Goal: Task Accomplishment & Management: Manage account settings

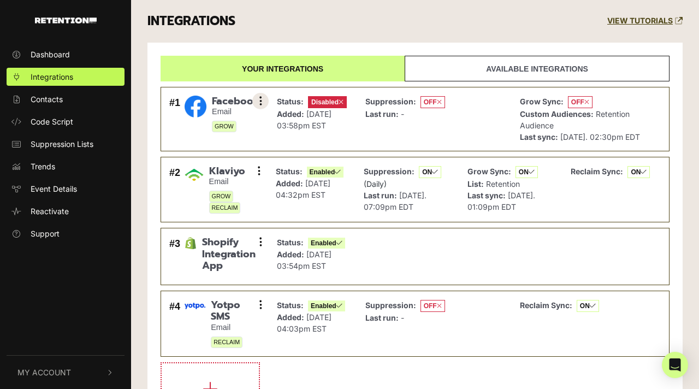
click at [263, 102] on button at bounding box center [260, 101] width 16 height 16
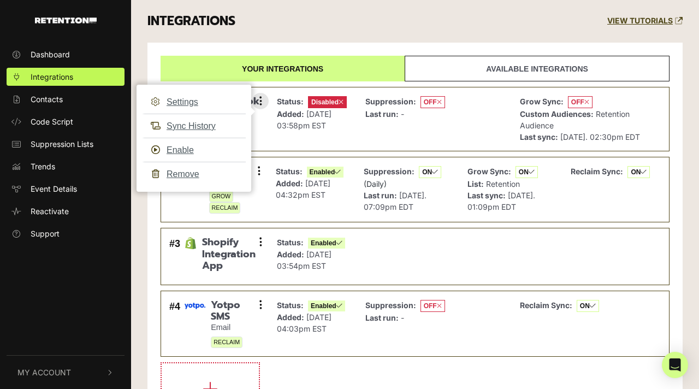
click at [337, 142] on div "Status: Disabled Added: Jan 26, 2024 03:58pm EST" at bounding box center [312, 119] width 70 height 47
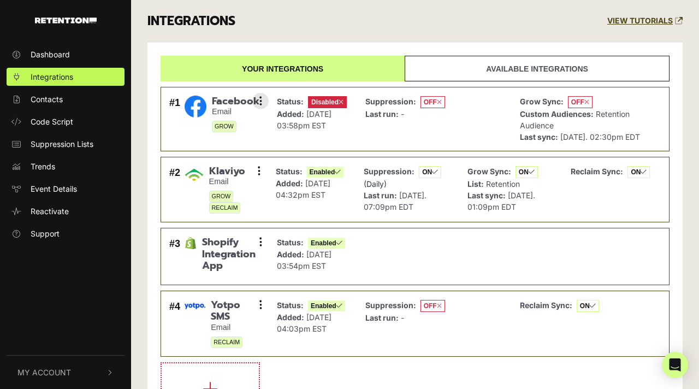
click at [311, 123] on p "Added: [DATE] 03:58pm EST" at bounding box center [312, 119] width 70 height 23
click at [264, 99] on button at bounding box center [260, 101] width 16 height 16
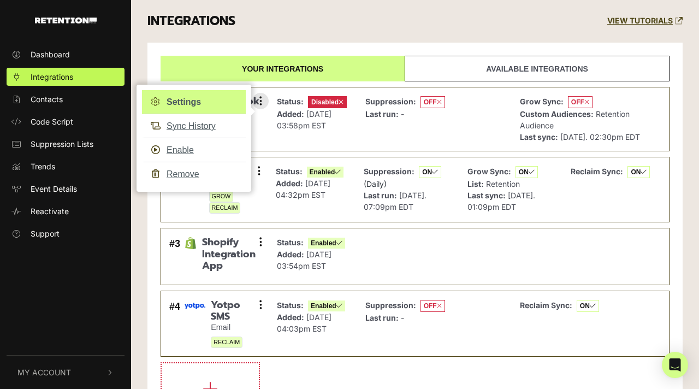
click at [217, 105] on link "Settings" at bounding box center [194, 102] width 104 height 24
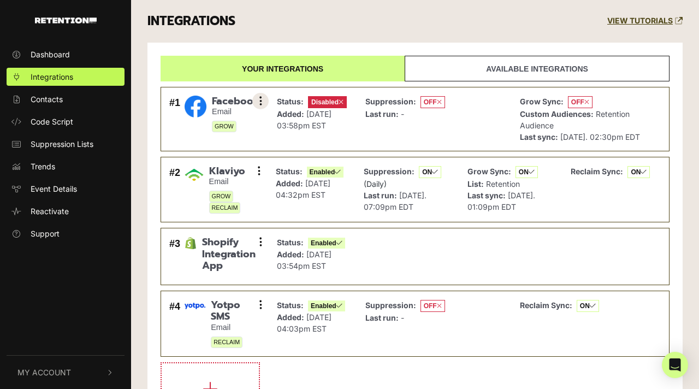
click at [264, 103] on button at bounding box center [260, 101] width 16 height 16
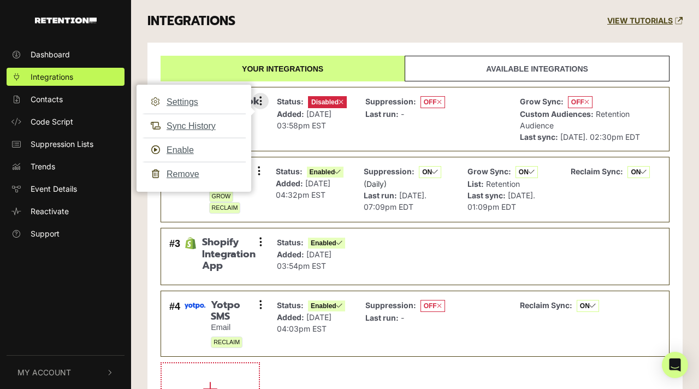
click at [305, 130] on span "[DATE] 03:58pm EST" at bounding box center [304, 119] width 55 height 21
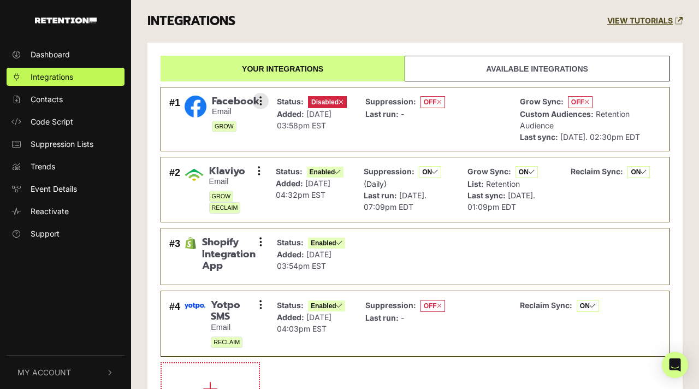
click at [279, 130] on p "Added: [DATE] 03:58pm EST" at bounding box center [312, 119] width 70 height 23
click at [329, 103] on span "Disabled" at bounding box center [327, 102] width 39 height 12
click at [342, 101] on icon at bounding box center [340, 102] width 5 height 7
click at [485, 74] on link "Available integrations" at bounding box center [536, 69] width 265 height 26
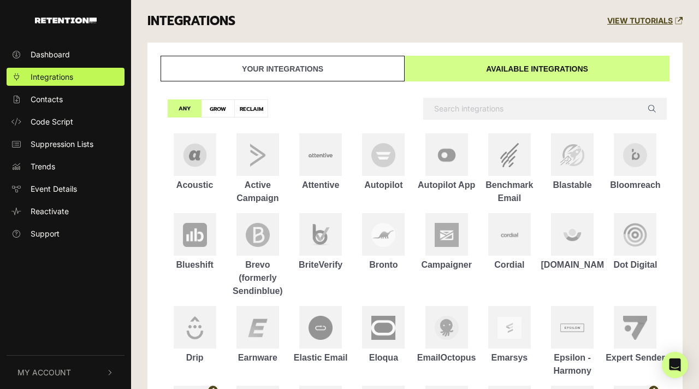
click at [315, 64] on link "Your integrations" at bounding box center [282, 69] width 244 height 26
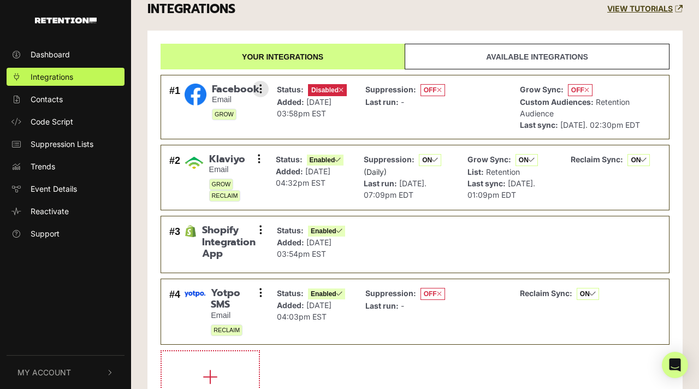
scroll to position [17, 0]
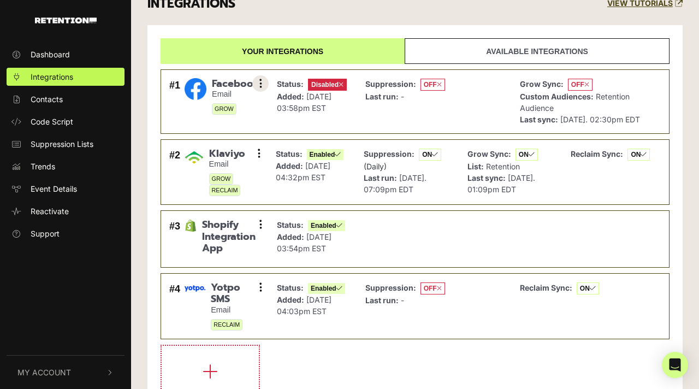
click at [260, 84] on icon at bounding box center [260, 83] width 3 height 11
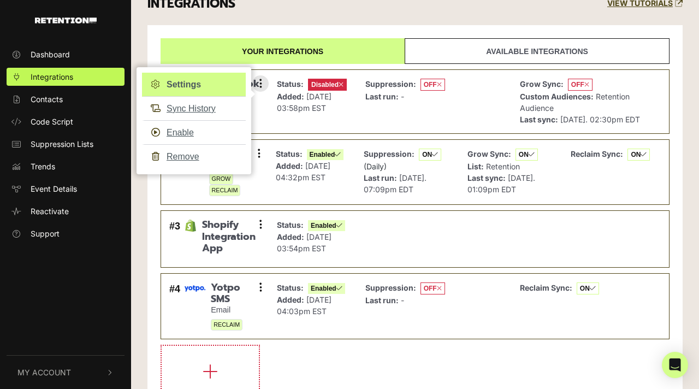
click at [199, 89] on link "Settings" at bounding box center [194, 85] width 104 height 24
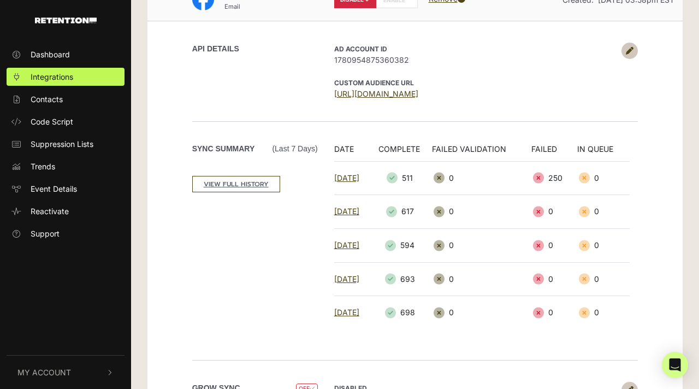
scroll to position [70, 0]
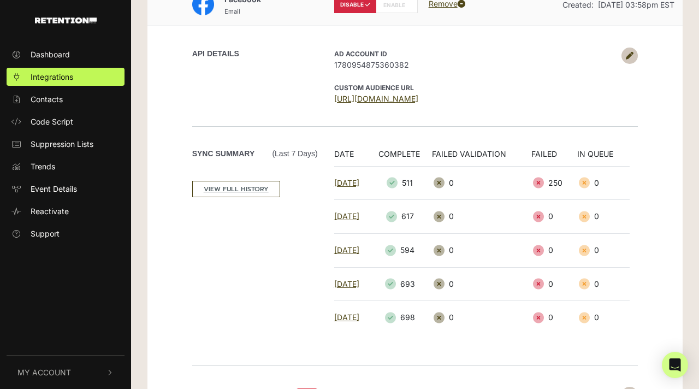
click at [629, 52] on icon at bounding box center [630, 56] width 8 height 8
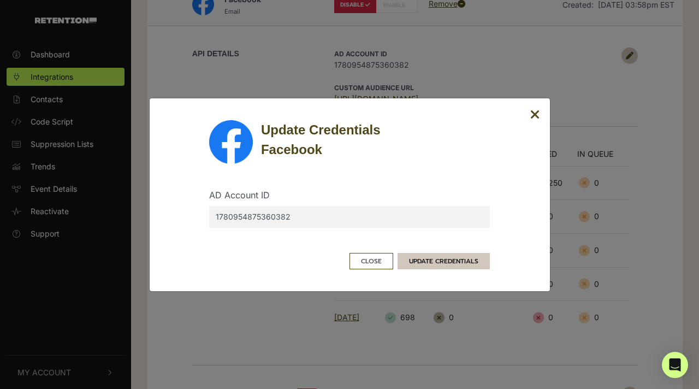
click at [436, 263] on button "UPDATE CREDENTIALS" at bounding box center [443, 261] width 92 height 16
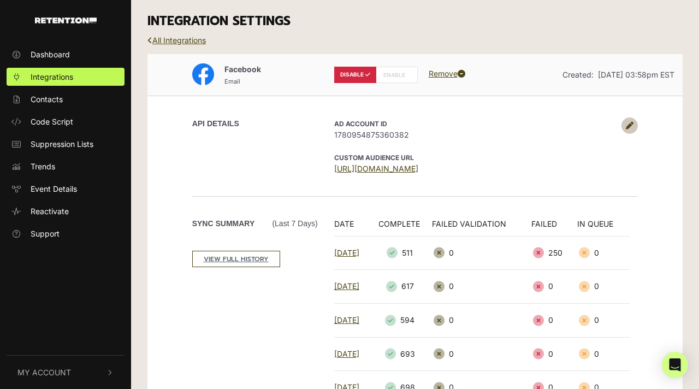
click at [629, 122] on icon at bounding box center [630, 126] width 8 height 8
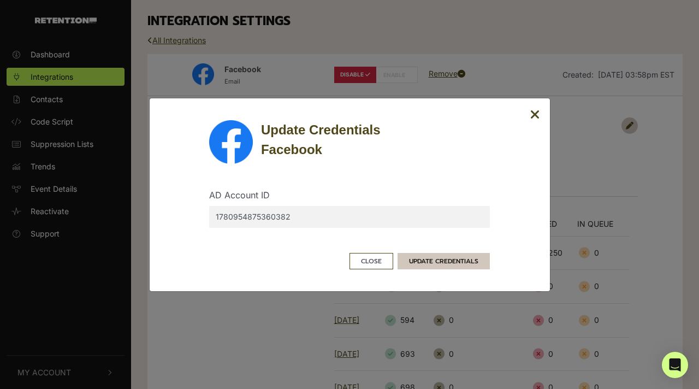
click at [440, 263] on button "UPDATE CREDENTIALS" at bounding box center [443, 261] width 92 height 16
